Goal: Task Accomplishment & Management: Manage account settings

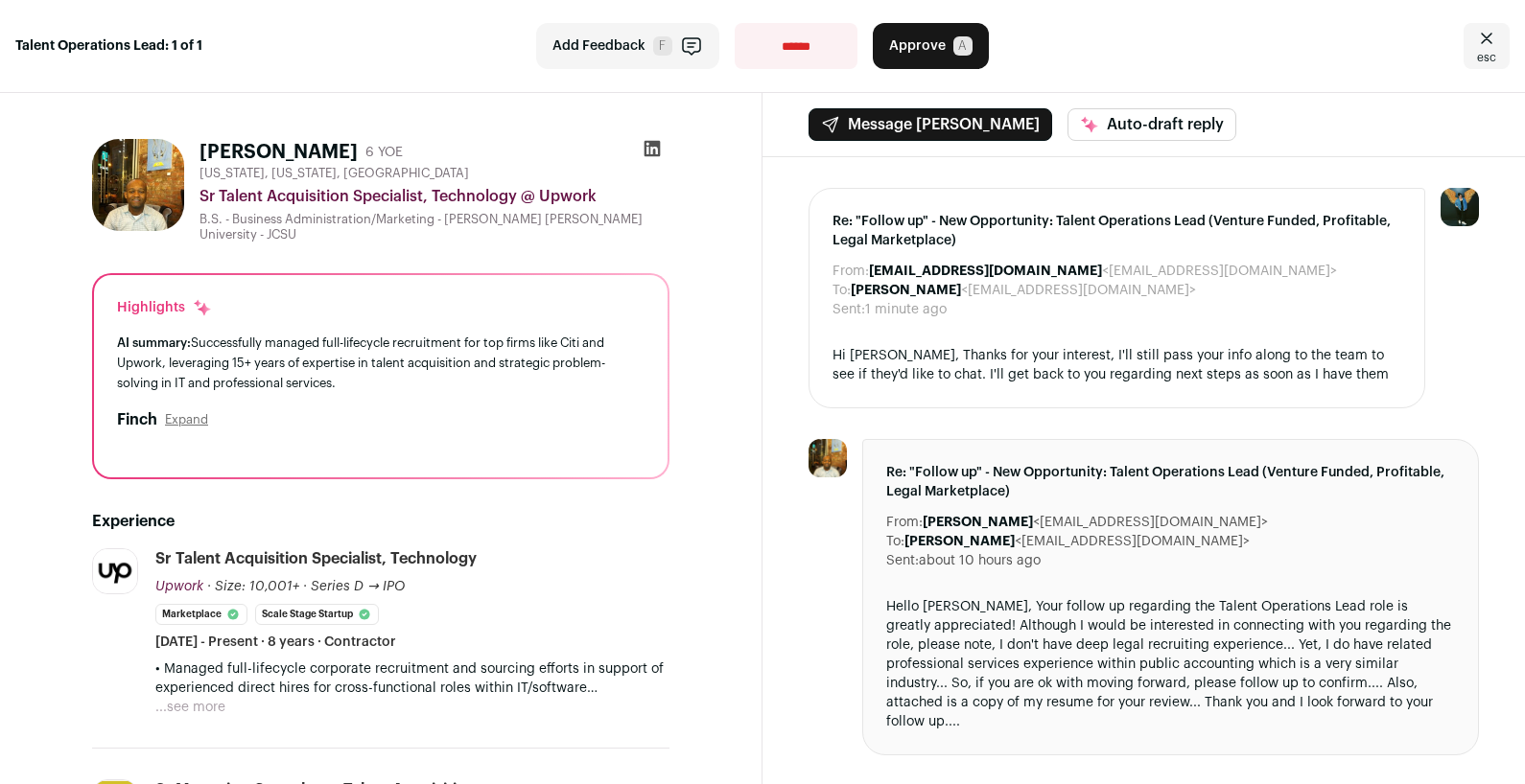
click at [218, 698] on button "...see more" at bounding box center [190, 708] width 70 height 19
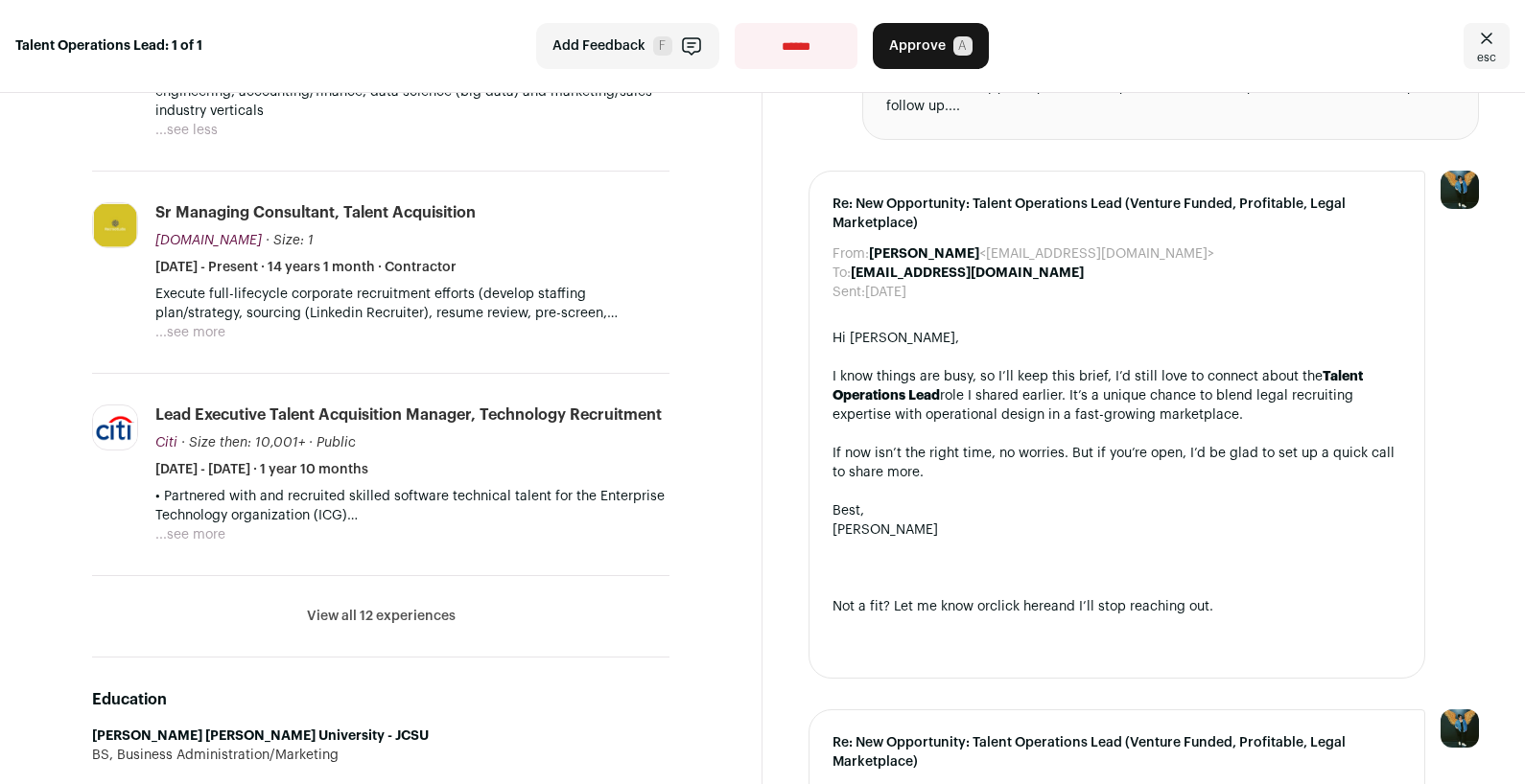
scroll to position [616, 0]
click at [321, 615] on li "View all 12 experiences View less" at bounding box center [381, 616] width 578 height 82
click at [321, 606] on li "View all 12 experiences View less" at bounding box center [381, 616] width 578 height 82
click at [337, 606] on button "View all 12 experiences" at bounding box center [381, 616] width 149 height 19
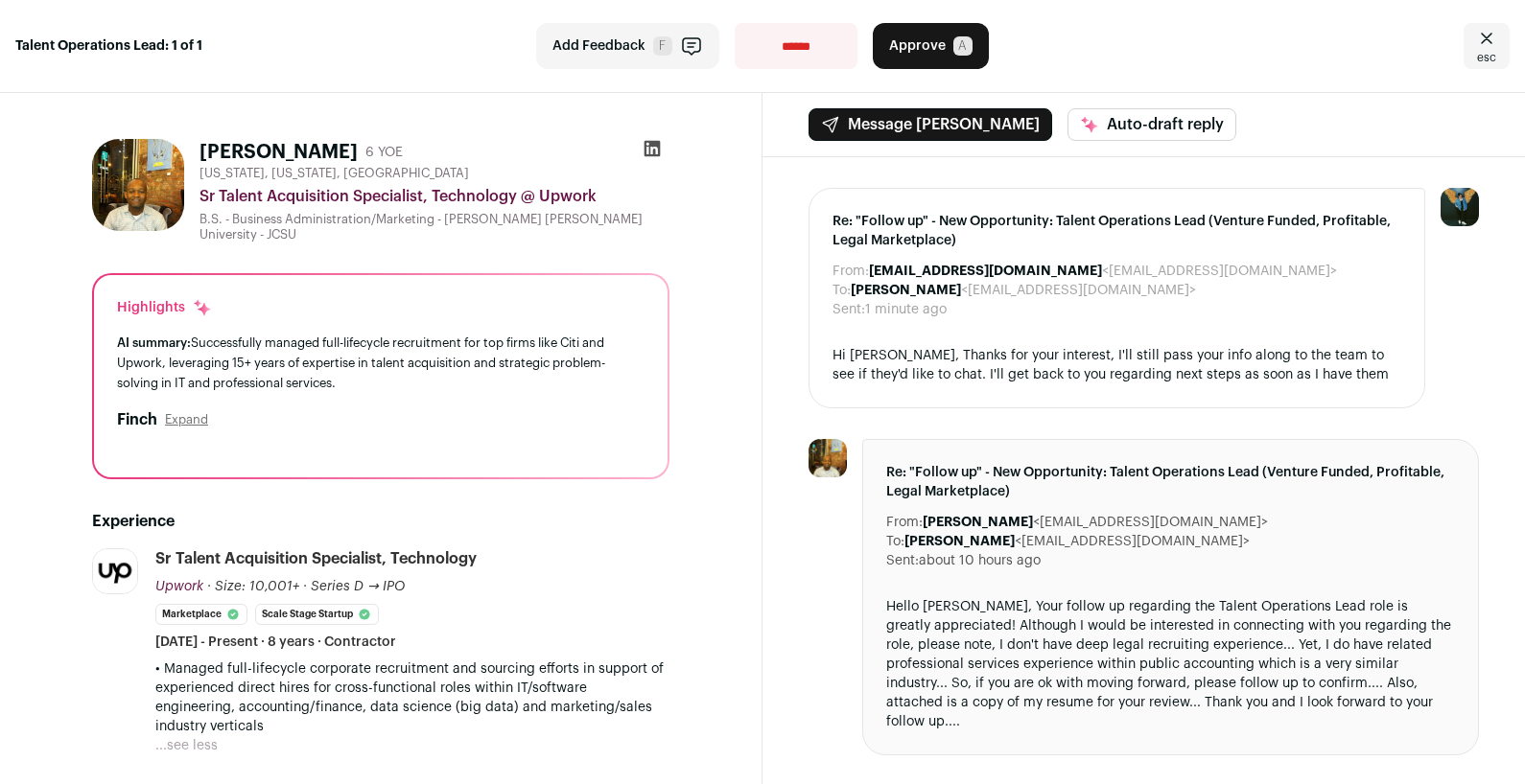
scroll to position [0, 0]
click at [646, 149] on icon at bounding box center [653, 149] width 17 height 17
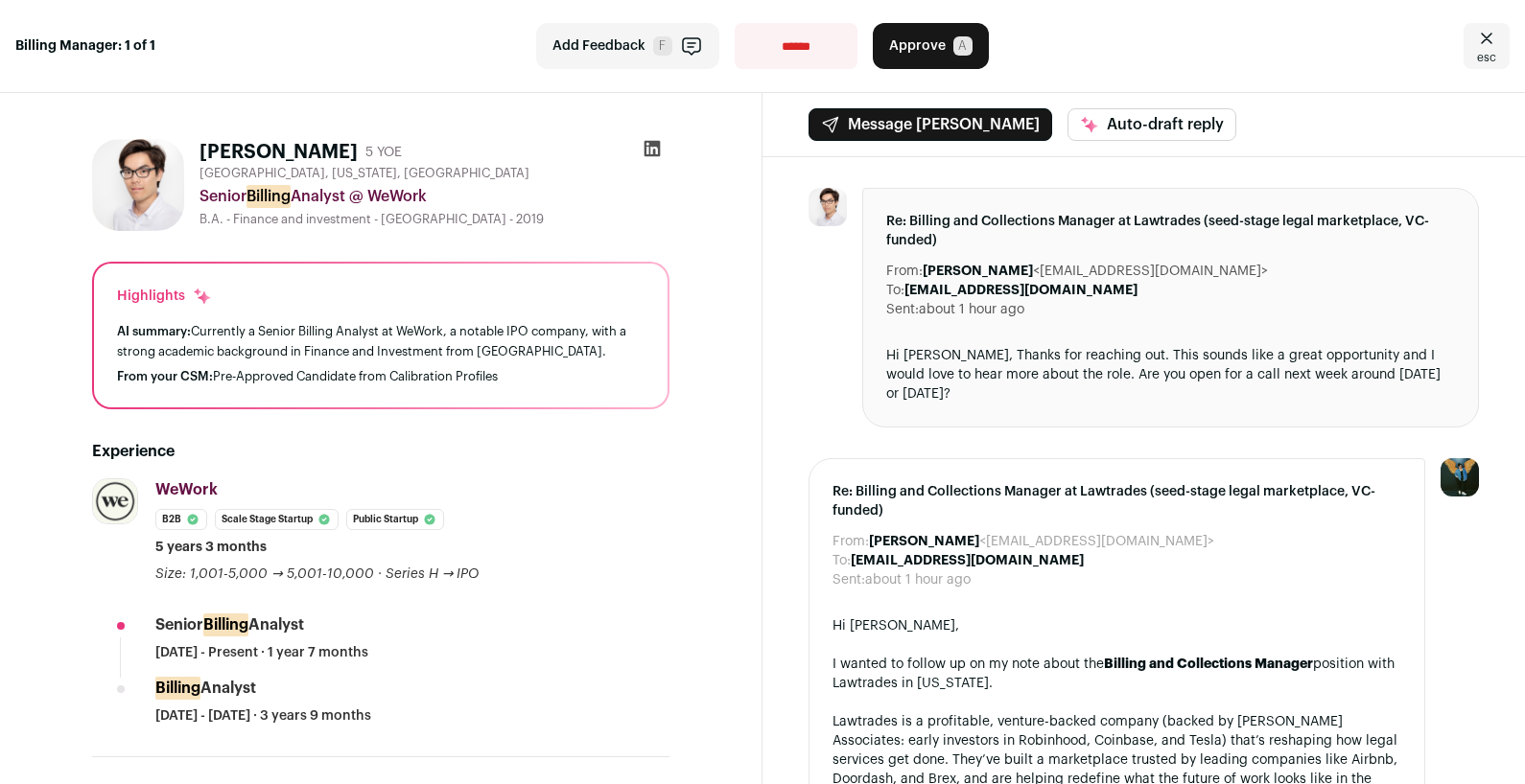
click at [652, 152] on icon at bounding box center [653, 149] width 19 height 19
click at [905, 51] on span "Approve" at bounding box center [918, 46] width 57 height 19
